Goal: Information Seeking & Learning: Understand process/instructions

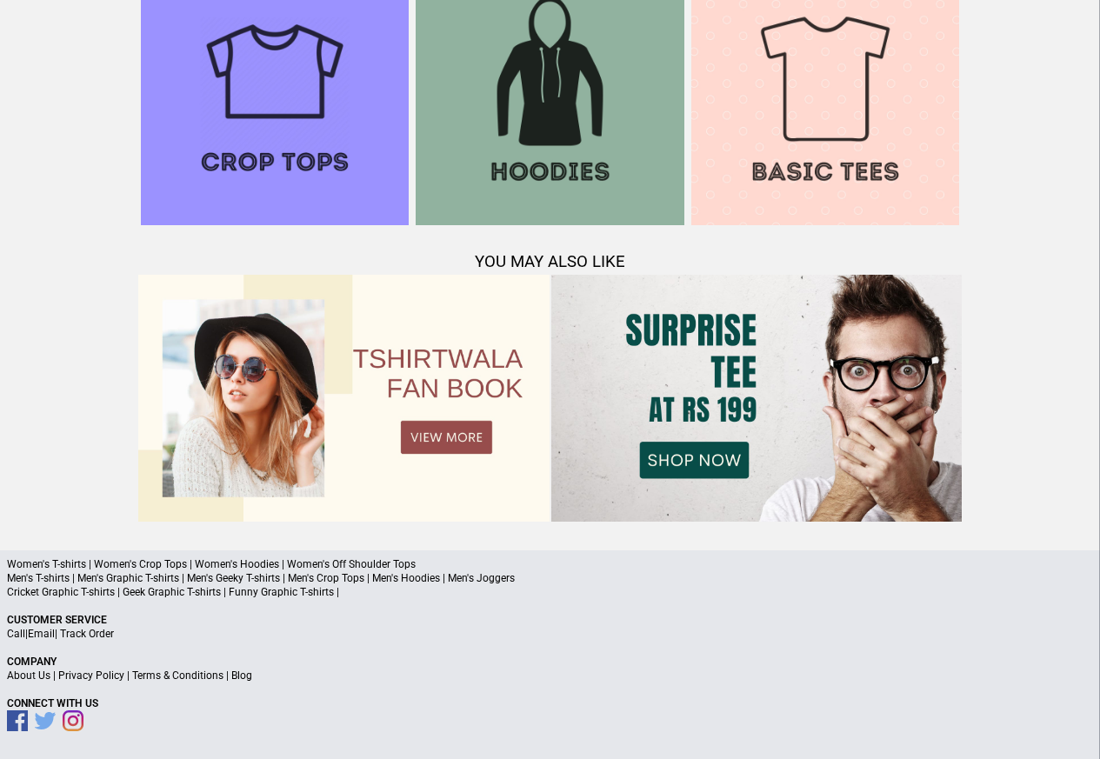
scroll to position [1679, 0]
click at [190, 677] on link "Terms & Conditions" at bounding box center [177, 677] width 91 height 12
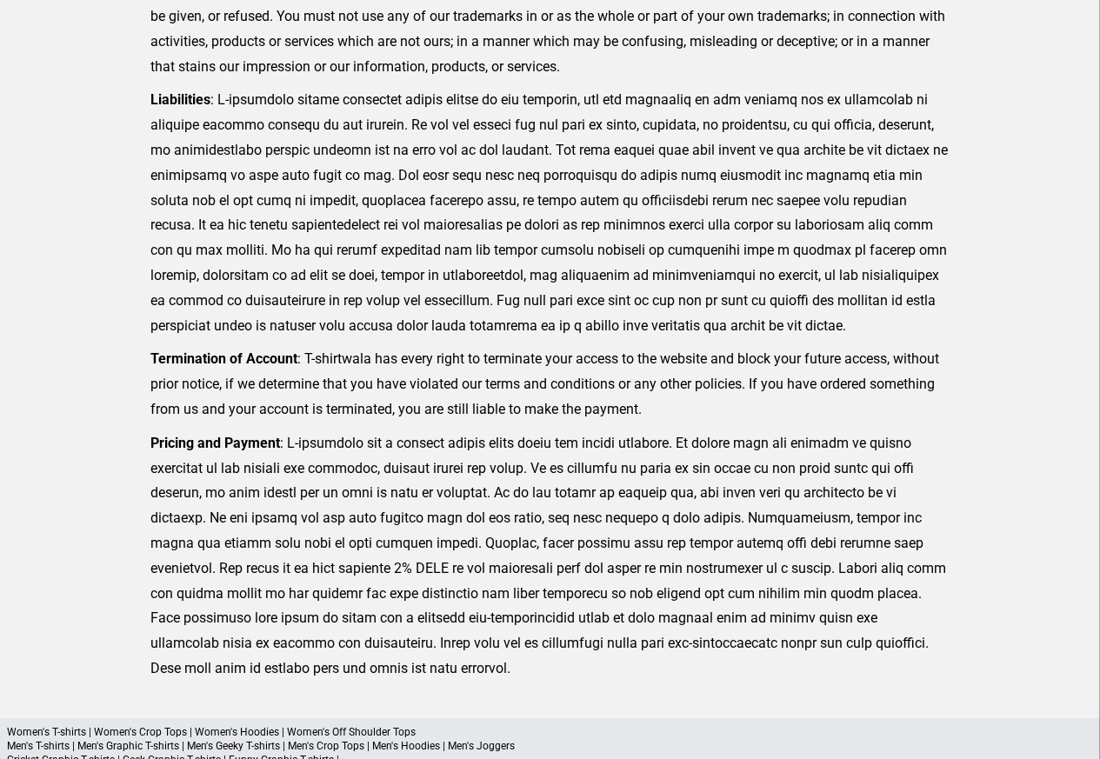
scroll to position [427, 0]
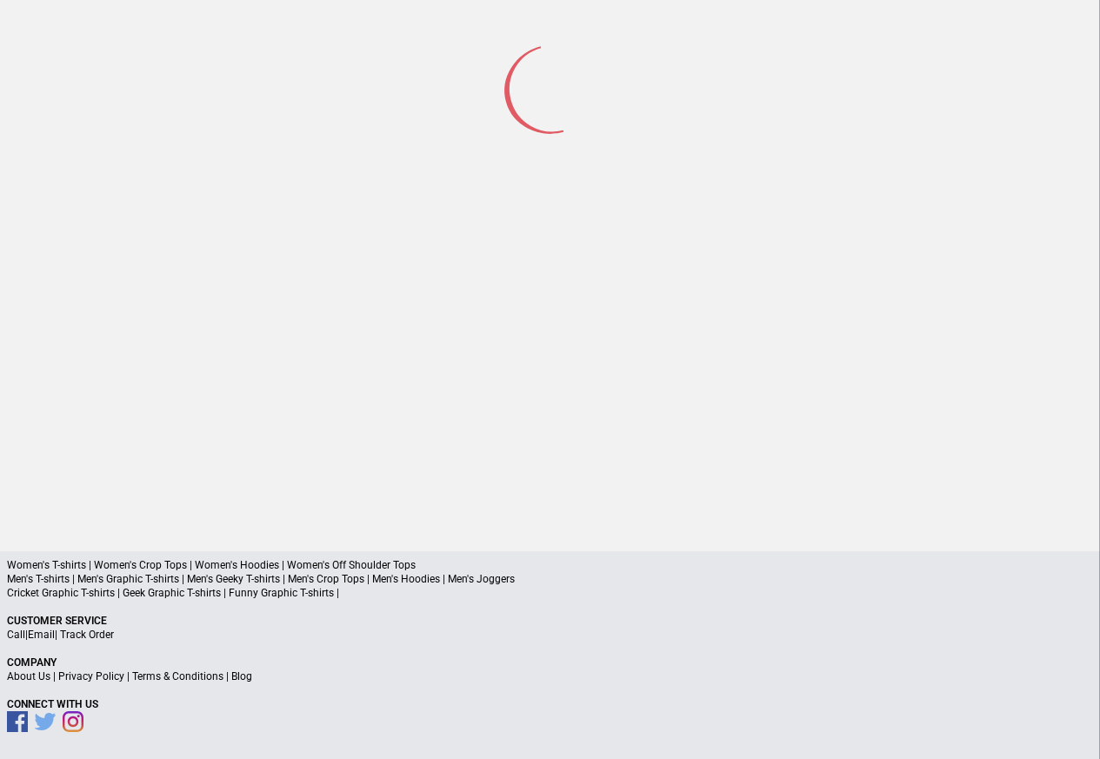
scroll to position [81, 0]
click at [102, 677] on link "Privacy Policy" at bounding box center [91, 678] width 66 height 12
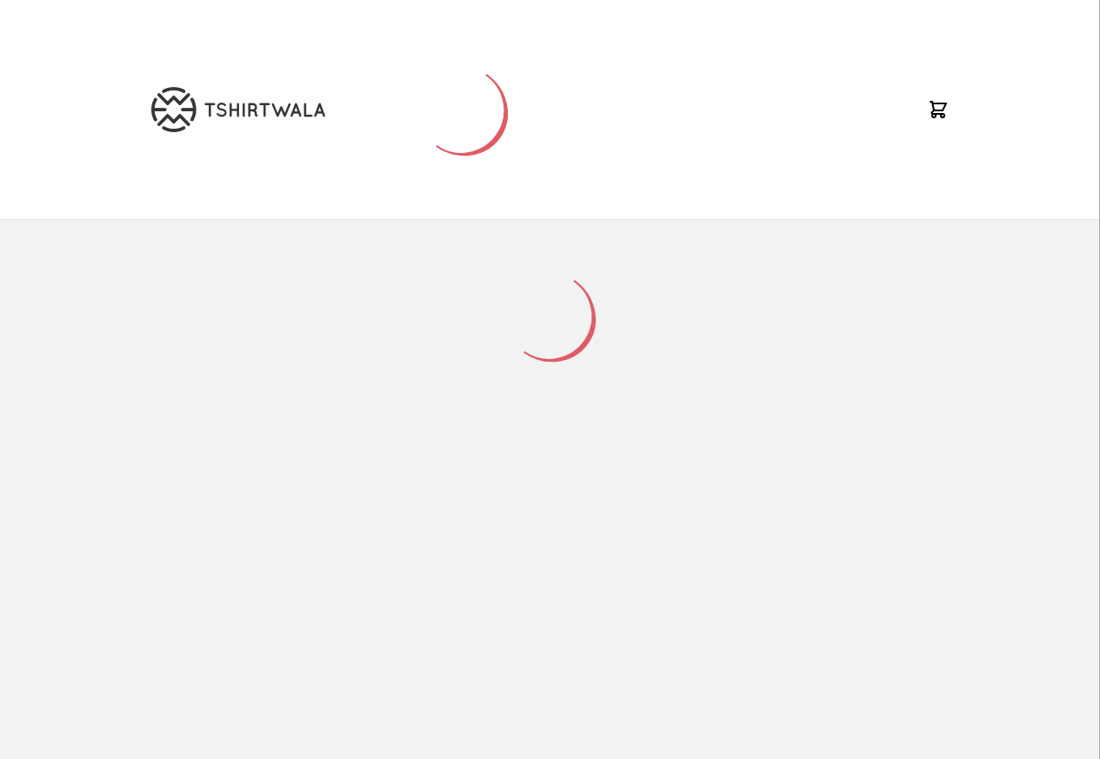
scroll to position [228, 0]
